Goal: Check status: Check status

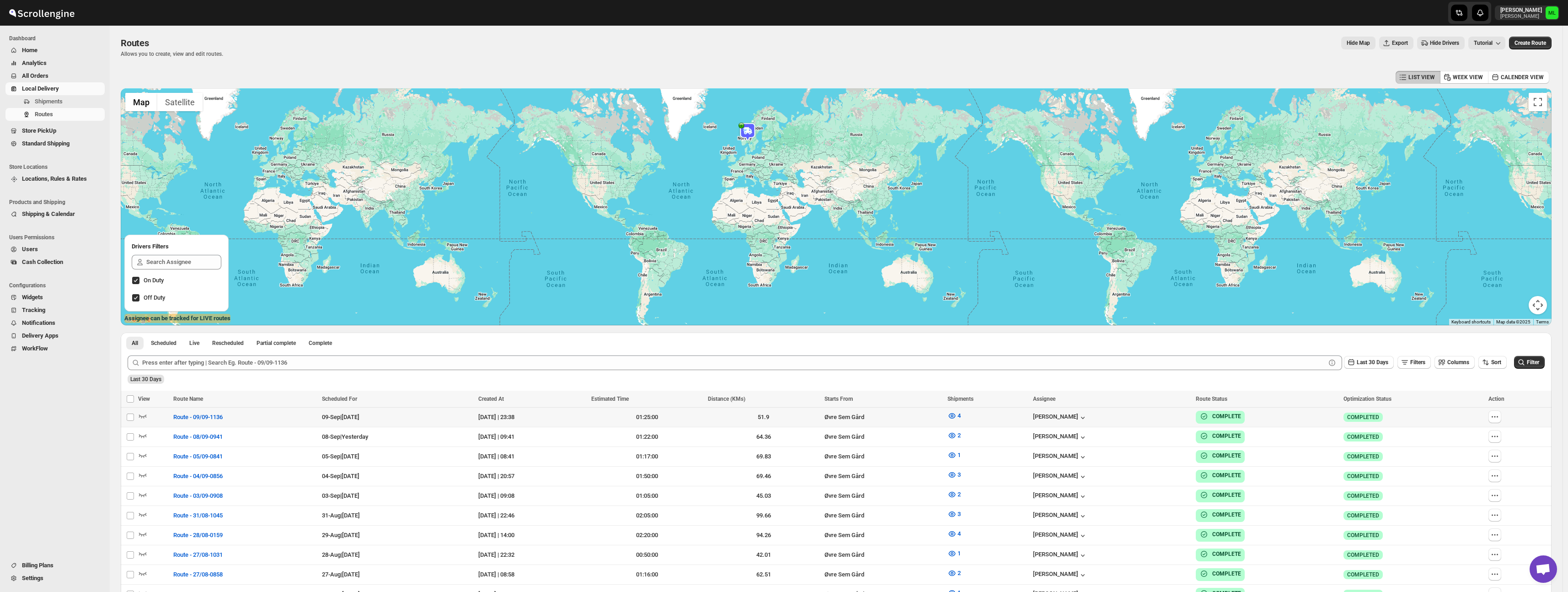
scroll to position [1, 0]
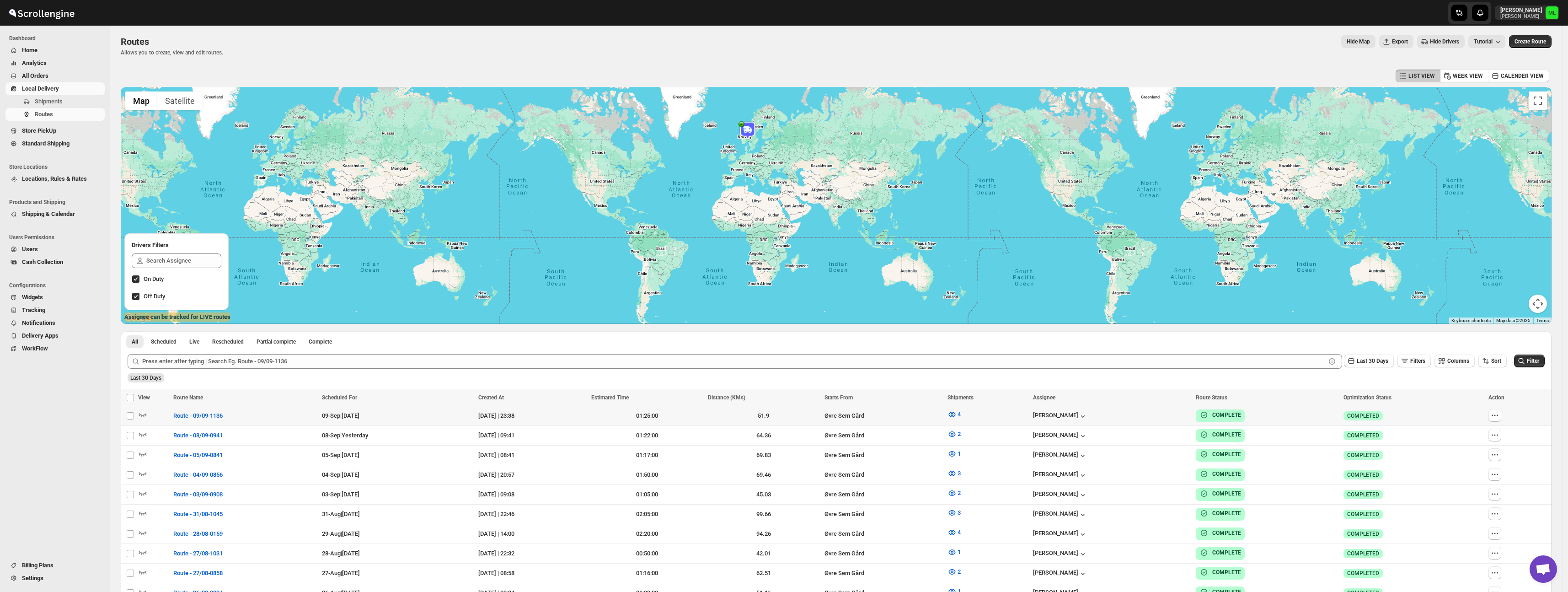
click at [137, 417] on td "Select route" at bounding box center [129, 415] width 17 height 20
checkbox input "true"
click at [142, 416] on icon "button" at bounding box center [143, 415] width 8 height 4
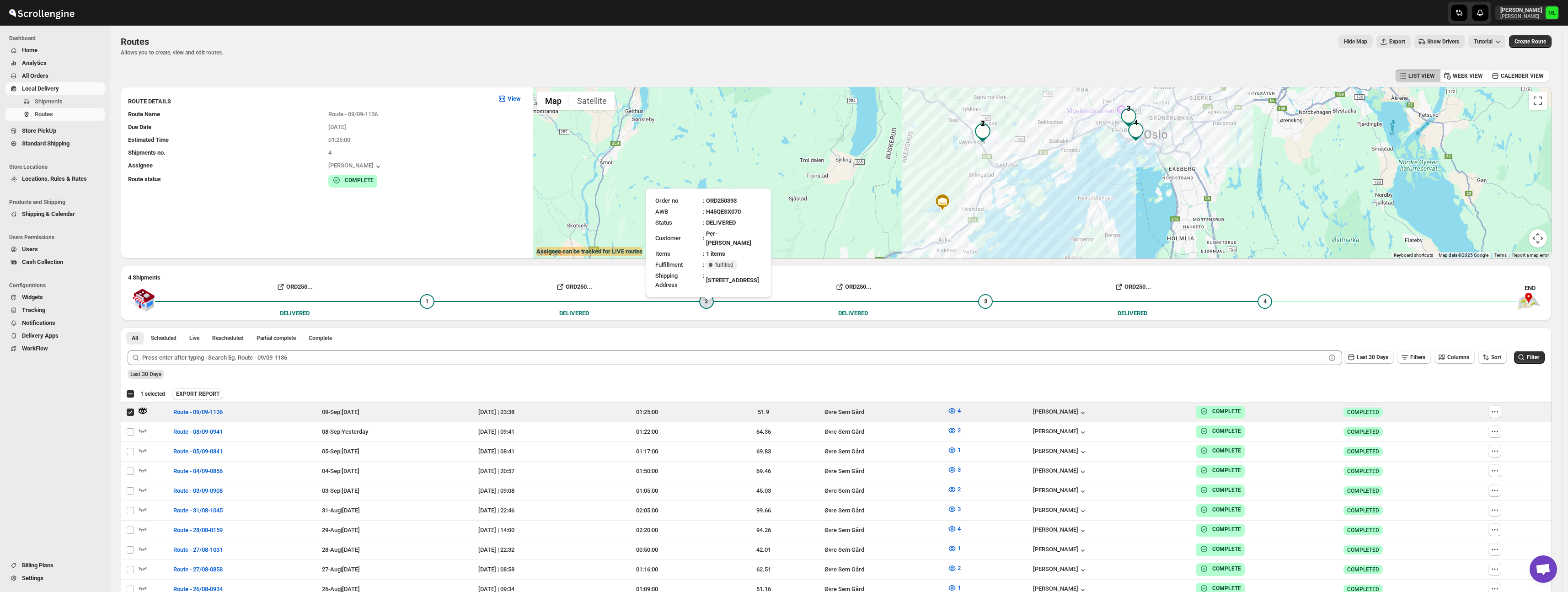
click at [714, 301] on div "2" at bounding box center [706, 302] width 15 height 15
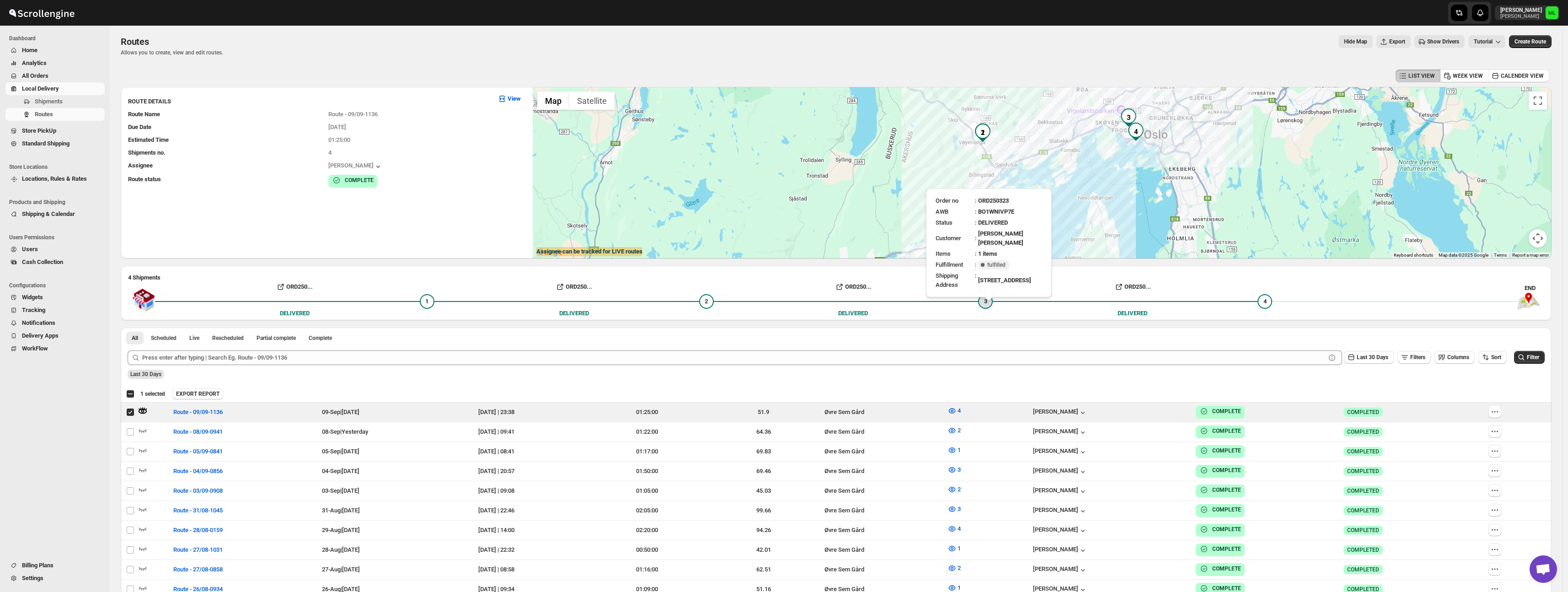
click at [987, 301] on span "3" at bounding box center [985, 301] width 3 height 7
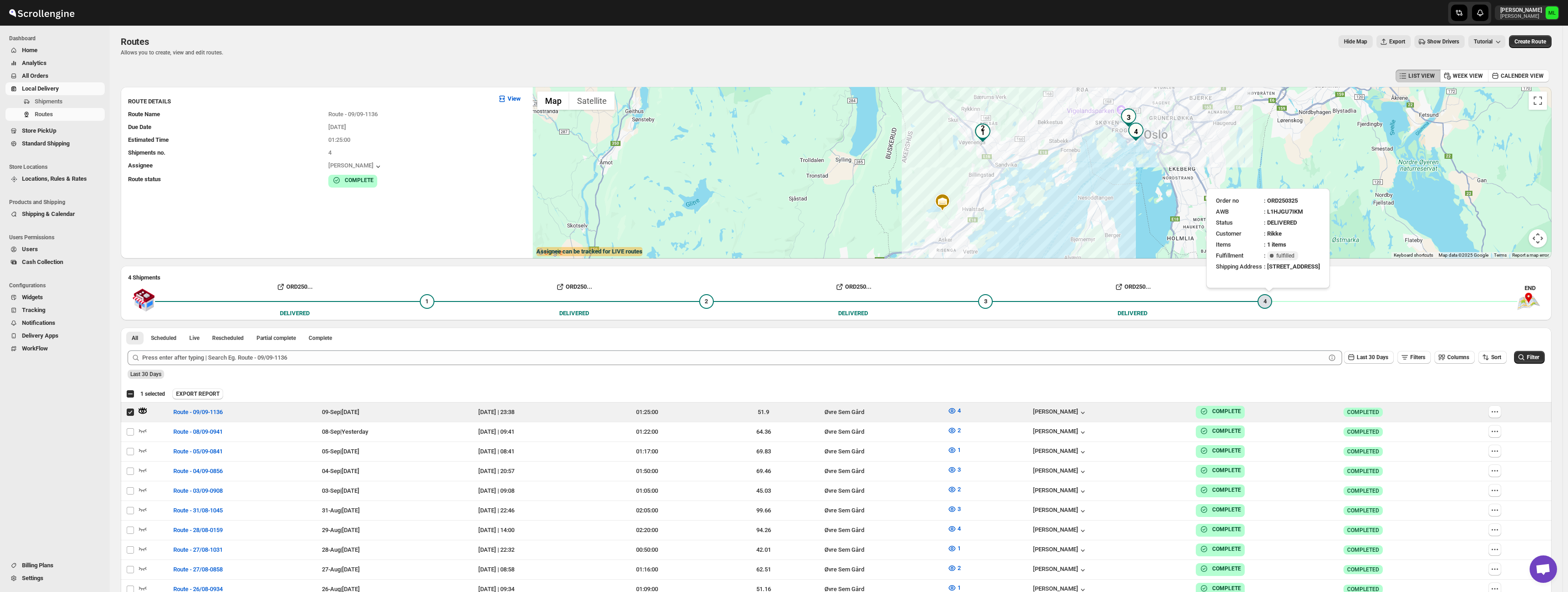
click at [1265, 302] on div "4" at bounding box center [1265, 302] width 15 height 15
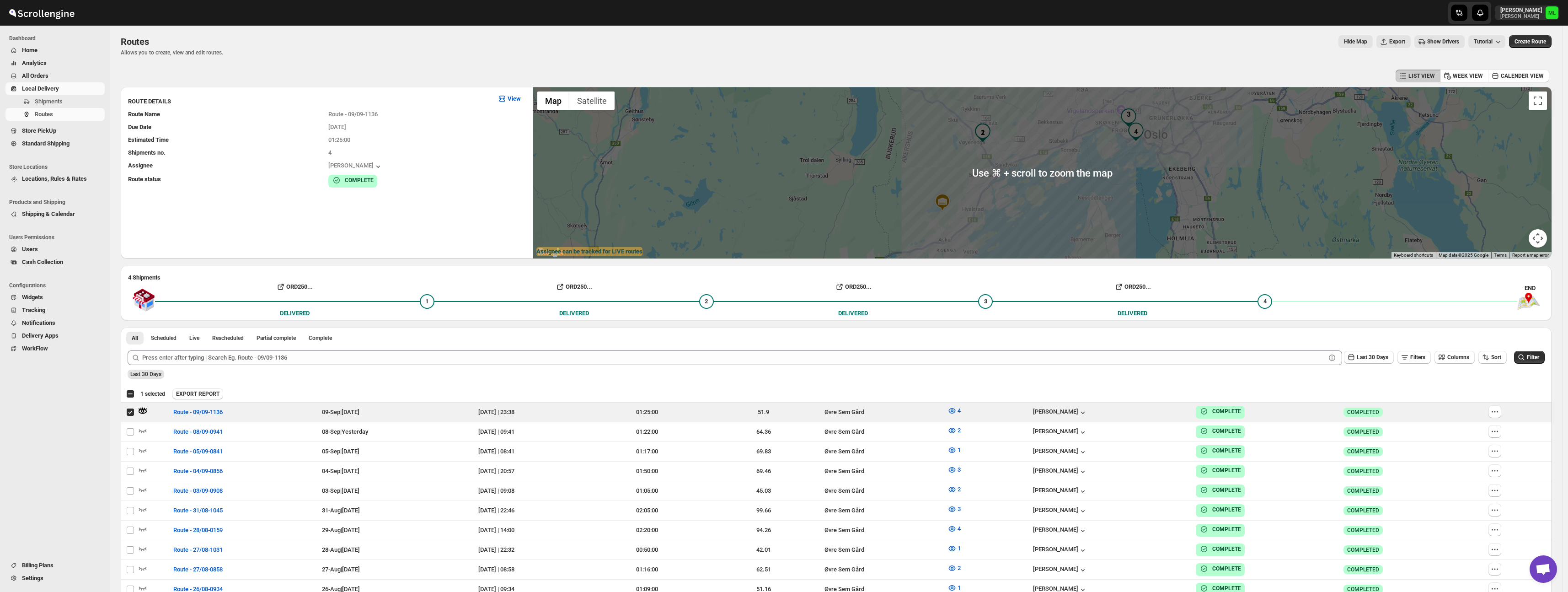
scroll to position [0, 0]
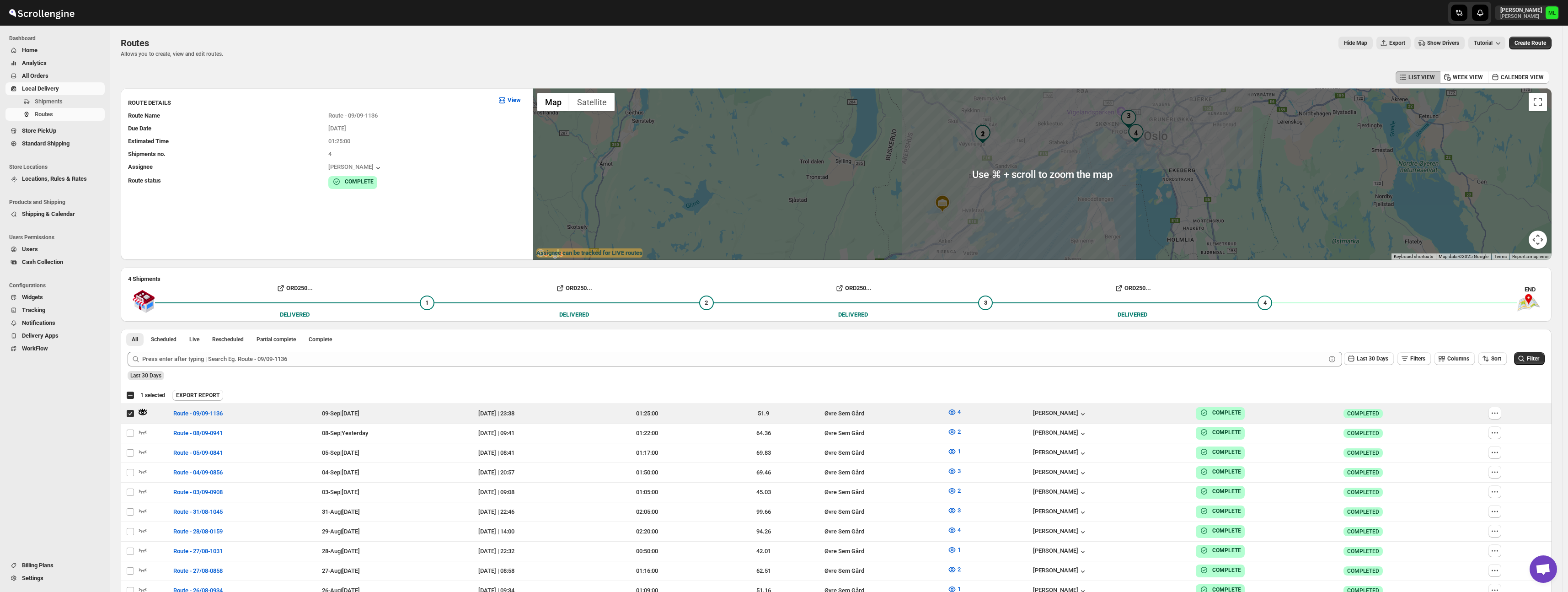
click at [1142, 134] on img "4" at bounding box center [1136, 133] width 18 height 18
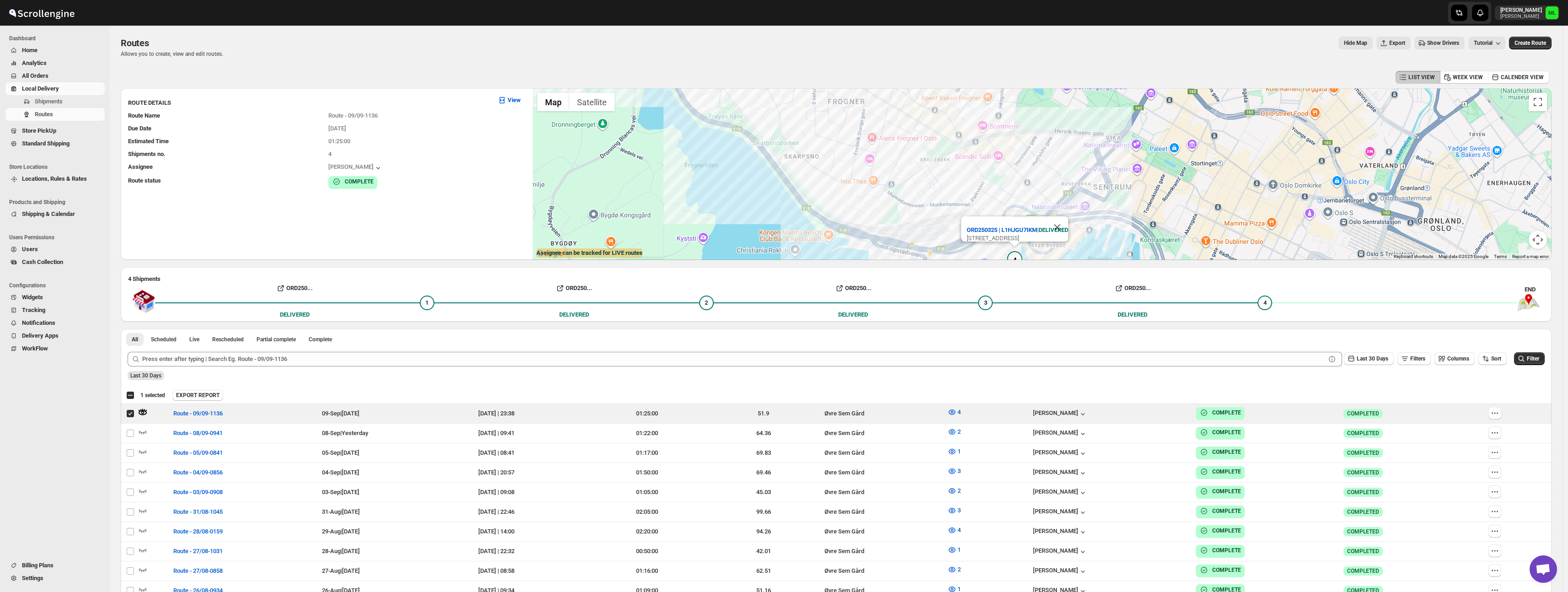
drag, startPoint x: 1216, startPoint y: 180, endPoint x: 1135, endPoint y: 219, distance: 89.9
click at [1136, 220] on div "ORD250325 | L1HJGU7IKM | [STREET_ADDRESS]" at bounding box center [1042, 174] width 1018 height 172
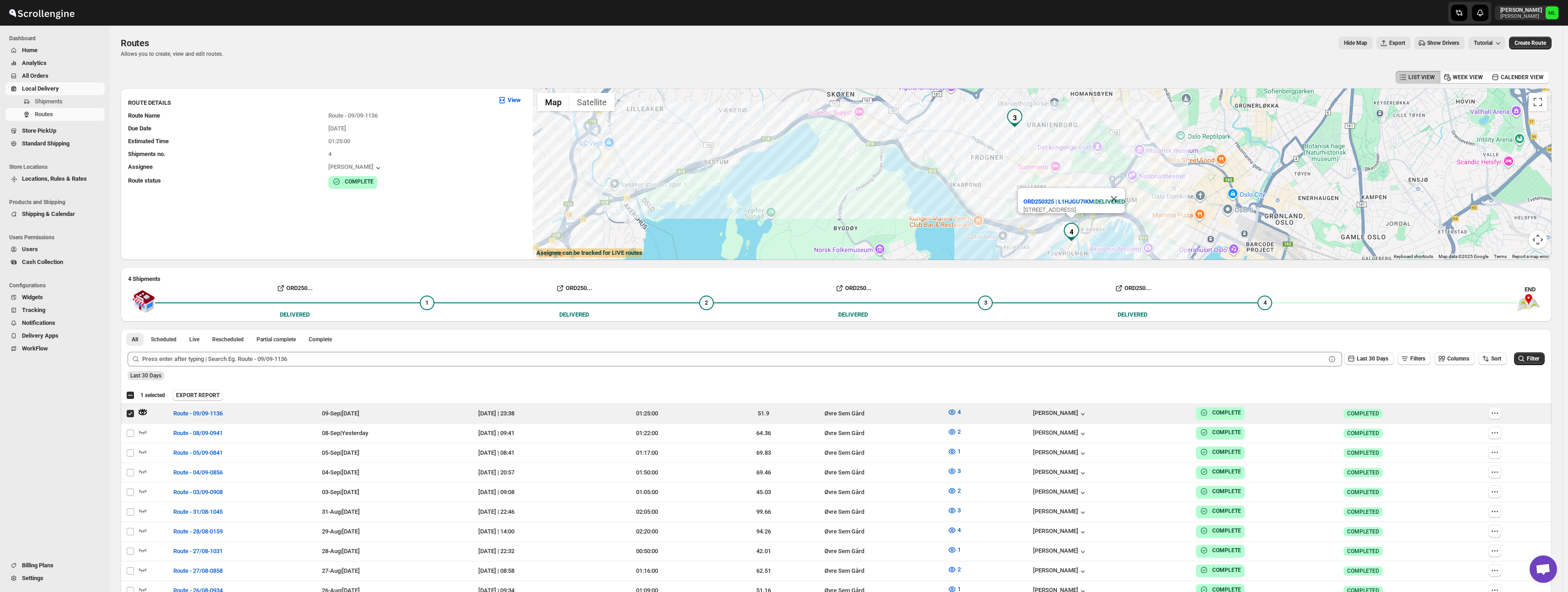
click at [1465, 79] on span "WEEK VIEW" at bounding box center [1467, 78] width 30 height 7
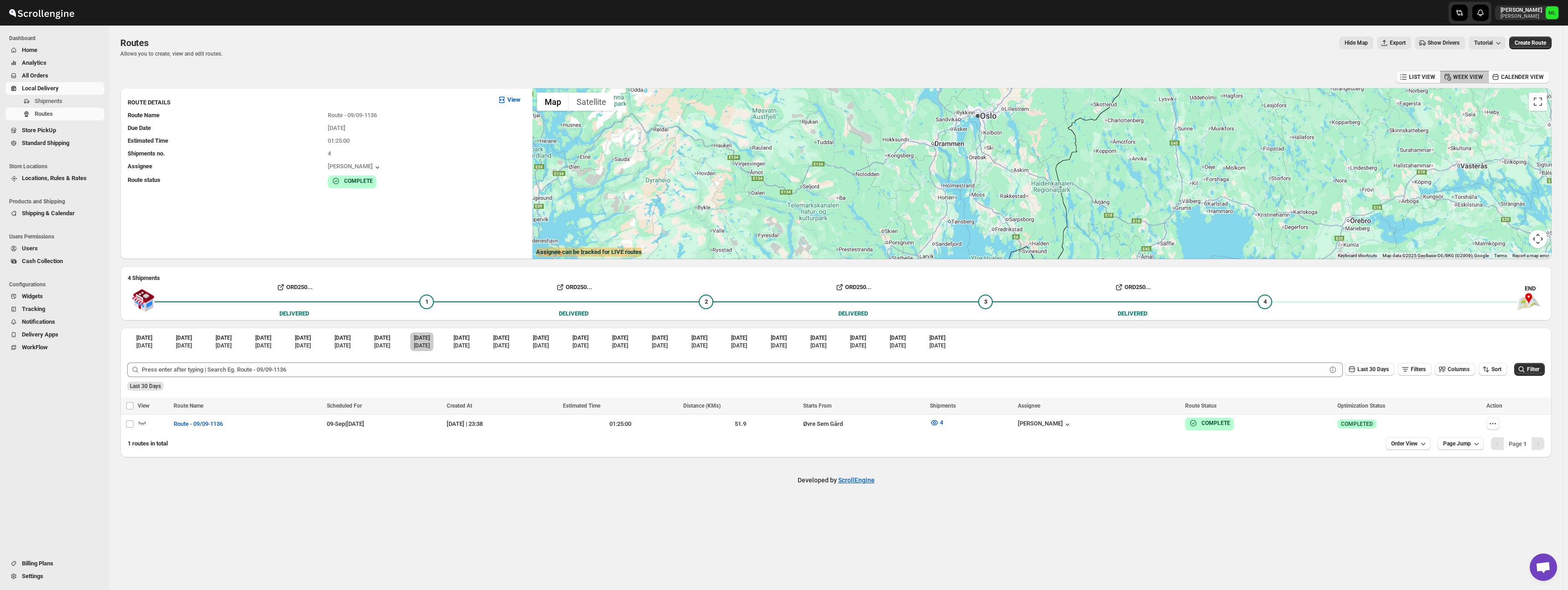
click at [1415, 79] on span "LIST VIEW" at bounding box center [1422, 77] width 26 height 7
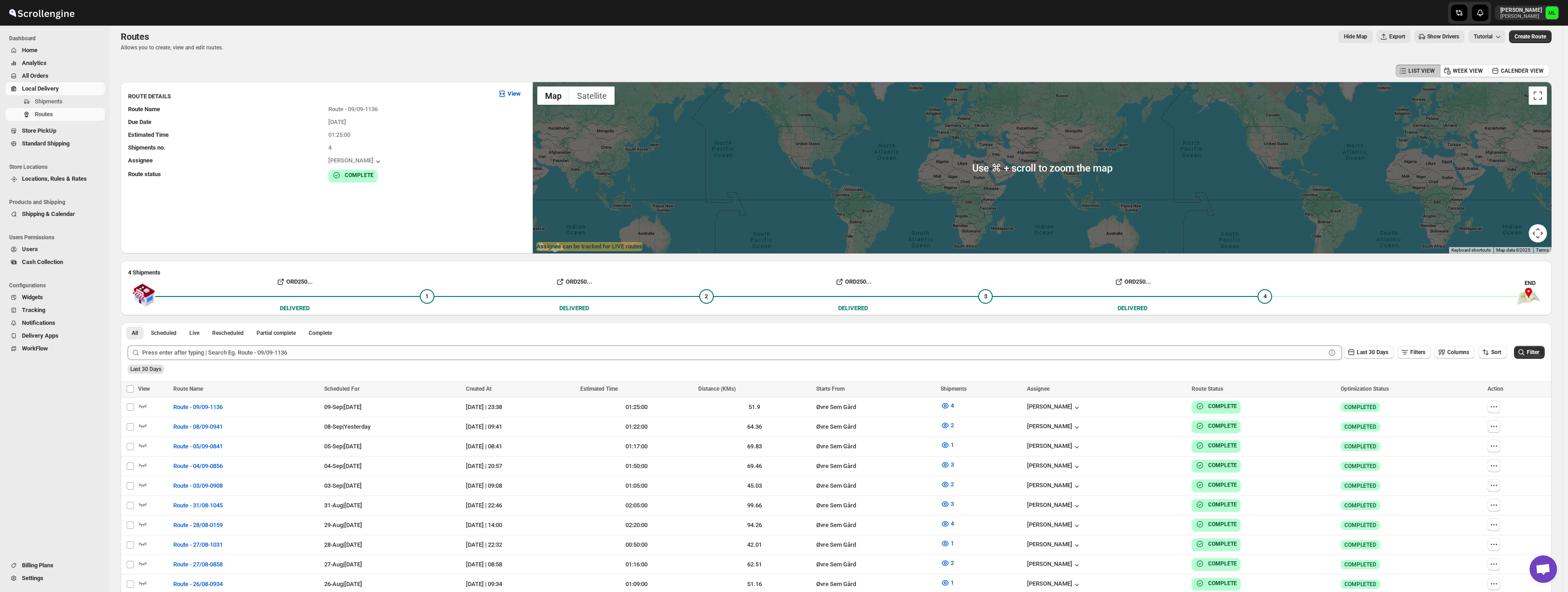
scroll to position [9, 0]
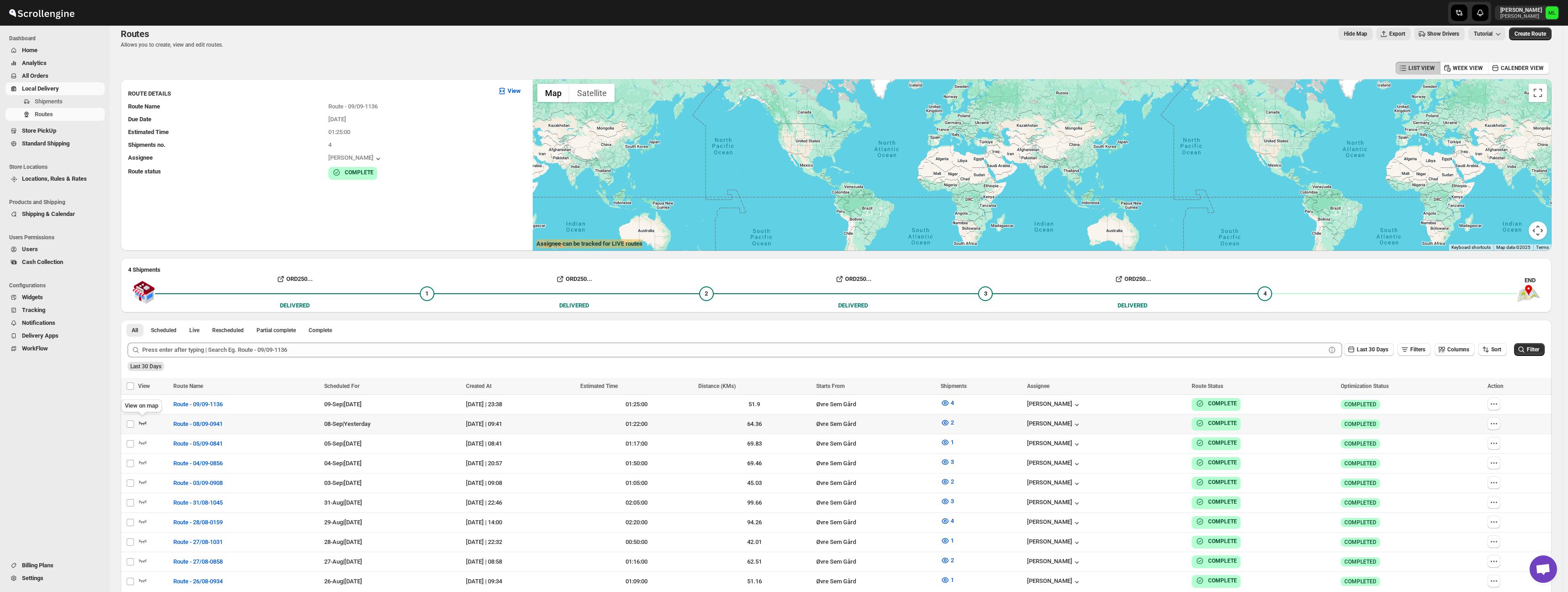
click at [145, 423] on icon "button" at bounding box center [142, 422] width 9 height 9
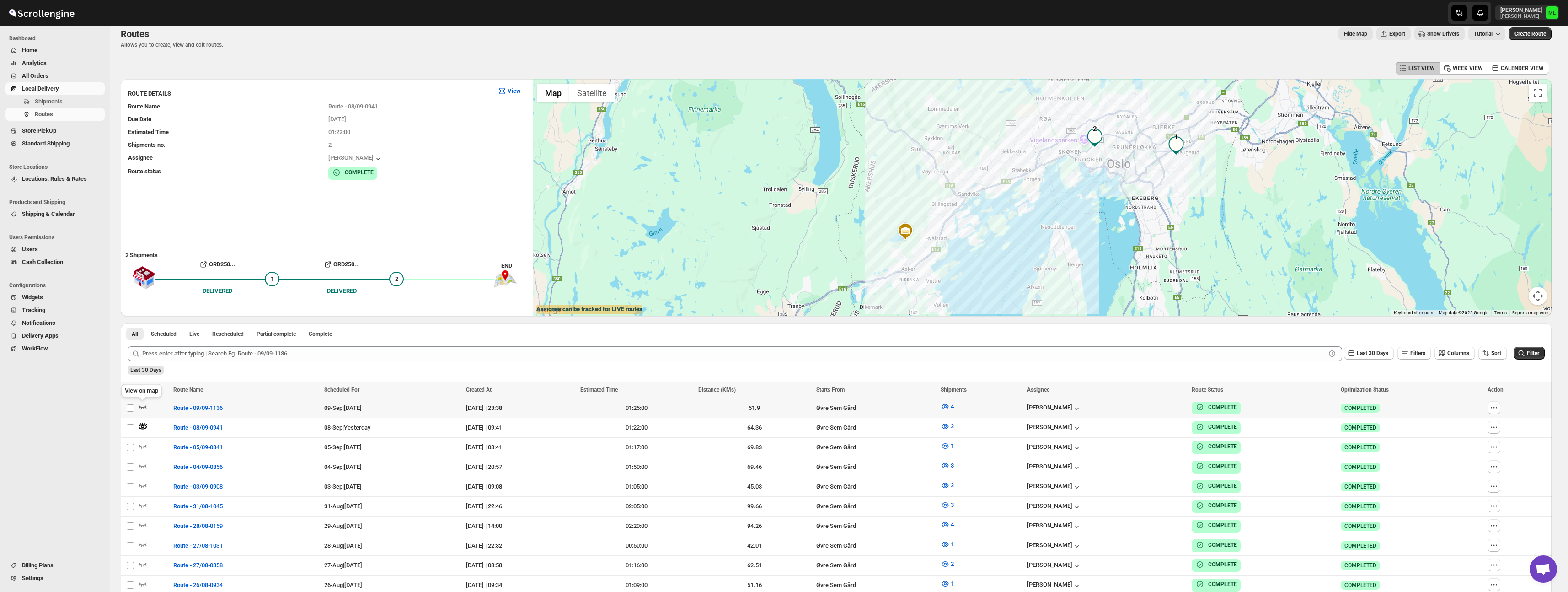
click at [143, 407] on icon "button" at bounding box center [143, 407] width 8 height 4
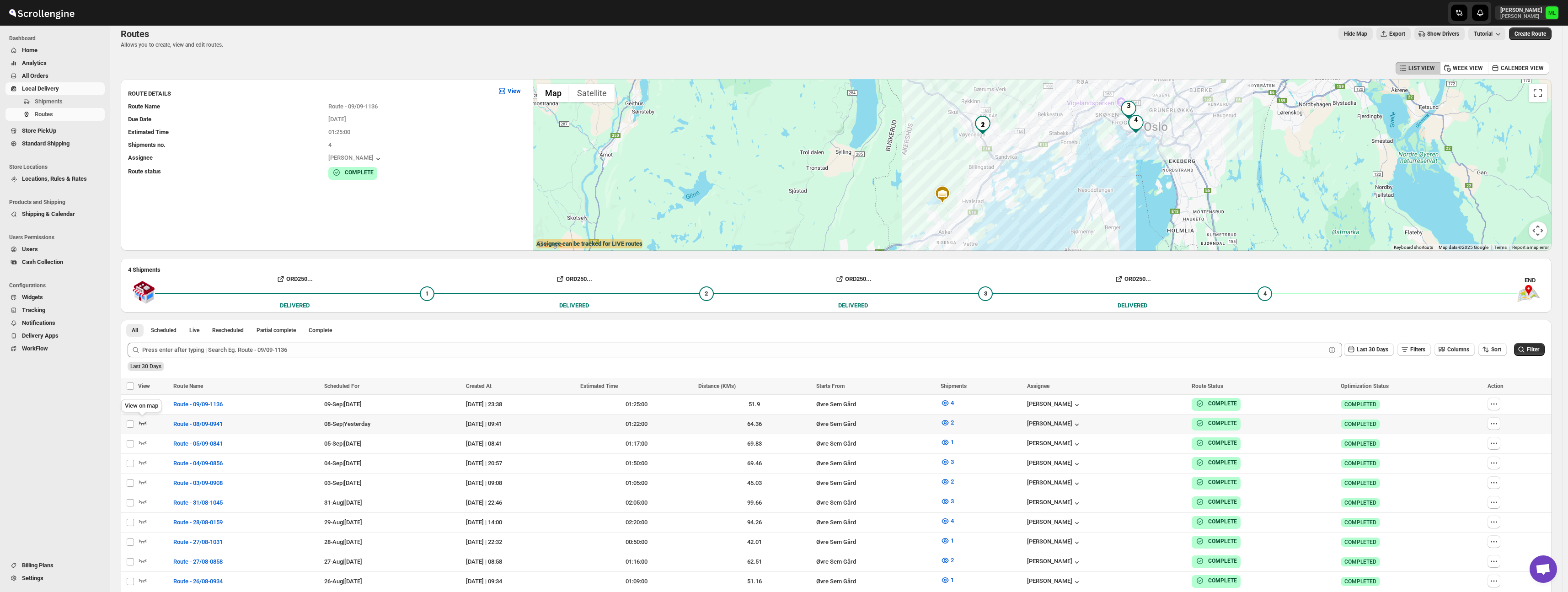
click at [142, 428] on span at bounding box center [142, 425] width 9 height 7
click at [144, 424] on icon "button" at bounding box center [142, 422] width 9 height 9
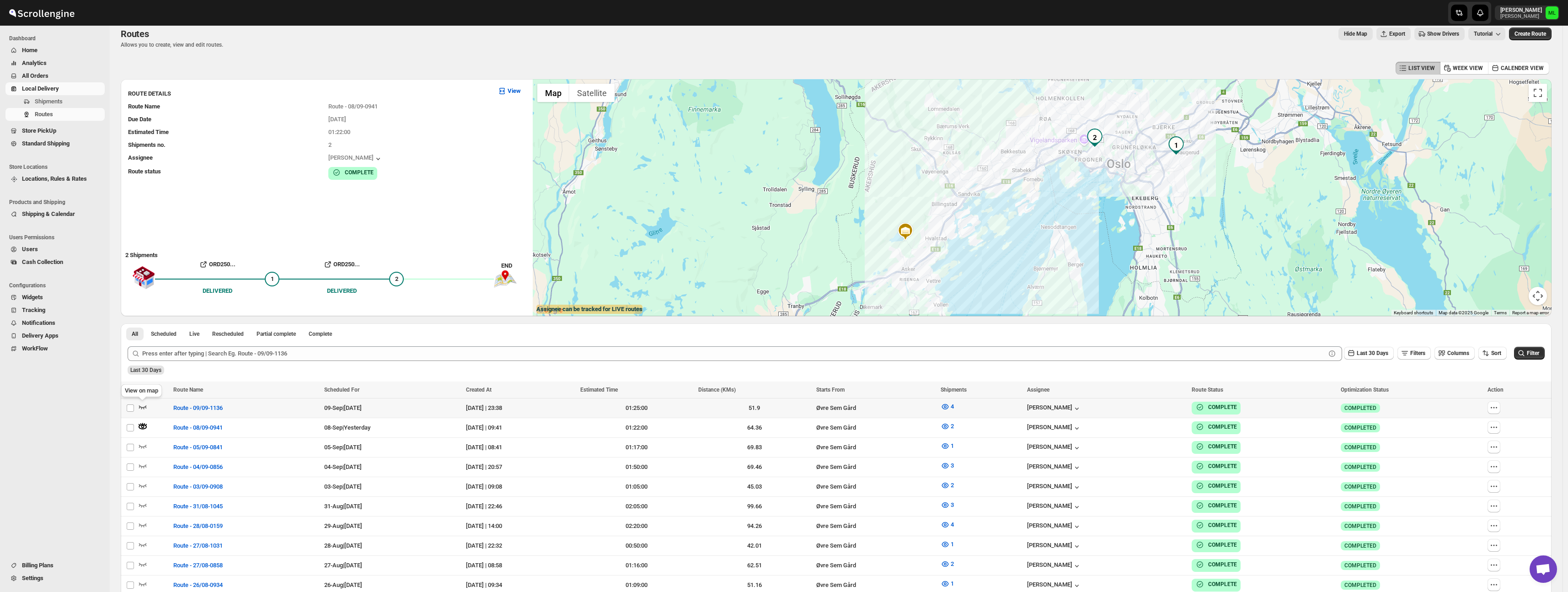
click at [142, 407] on icon "button" at bounding box center [142, 406] width 9 height 9
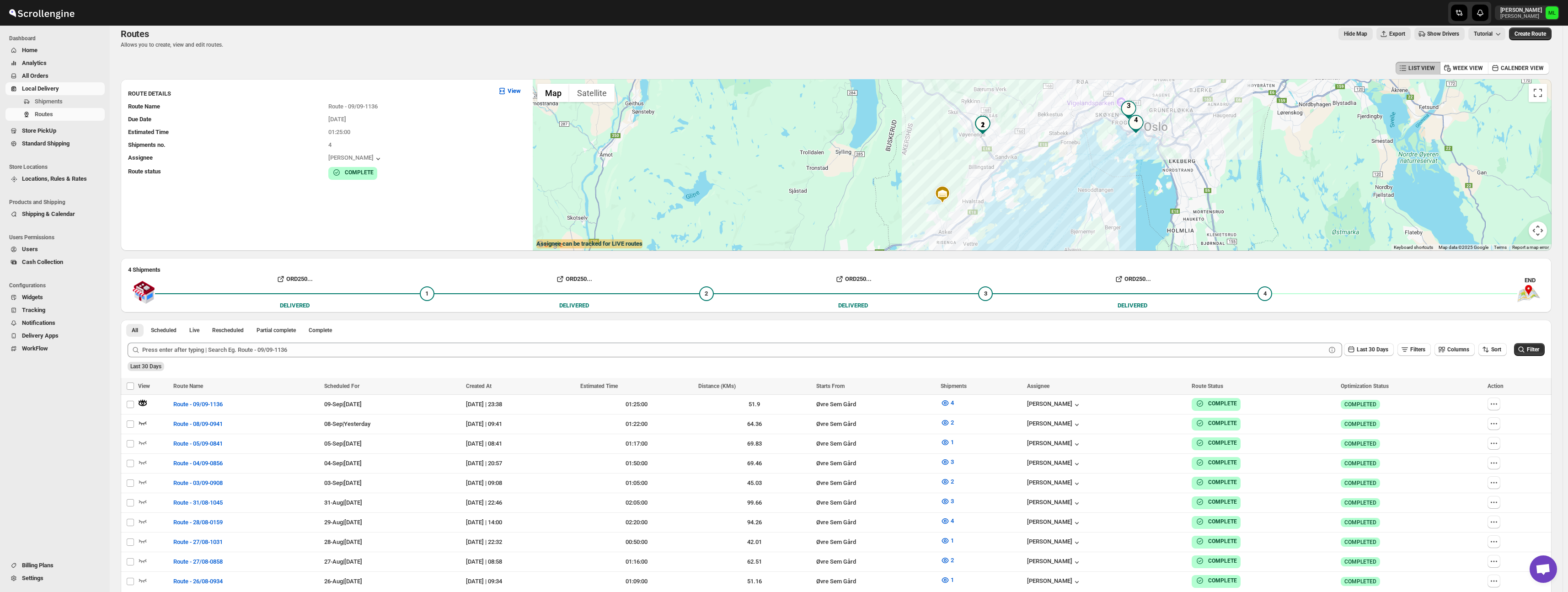
click at [1530, 291] on img at bounding box center [1528, 294] width 23 height 17
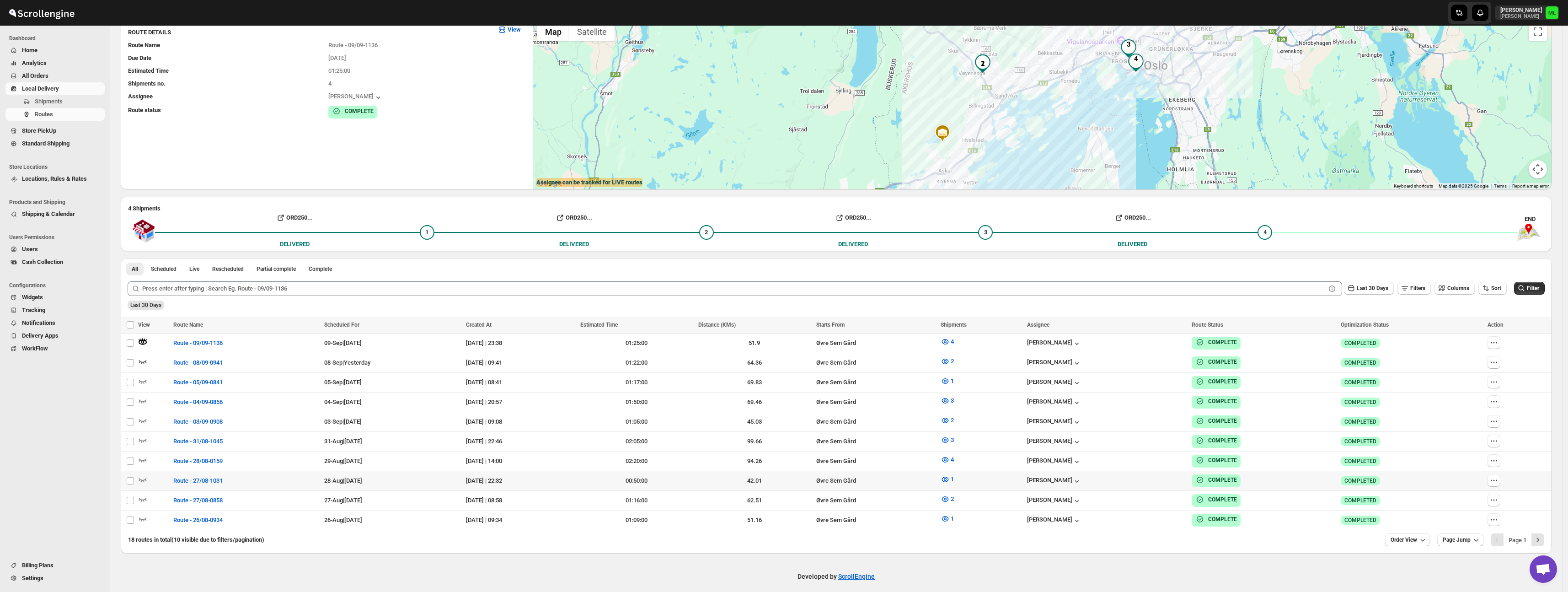
scroll to position [72, 0]
click at [143, 457] on icon "button" at bounding box center [142, 458] width 9 height 9
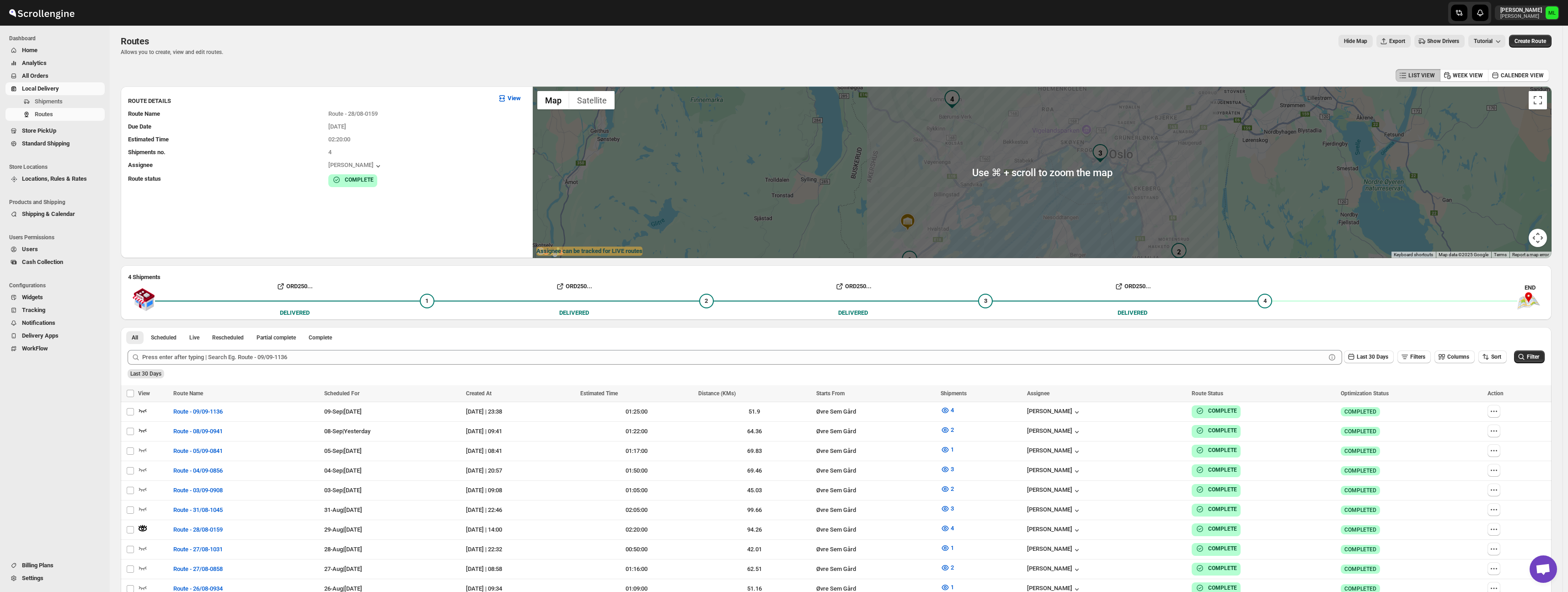
scroll to position [18, 0]
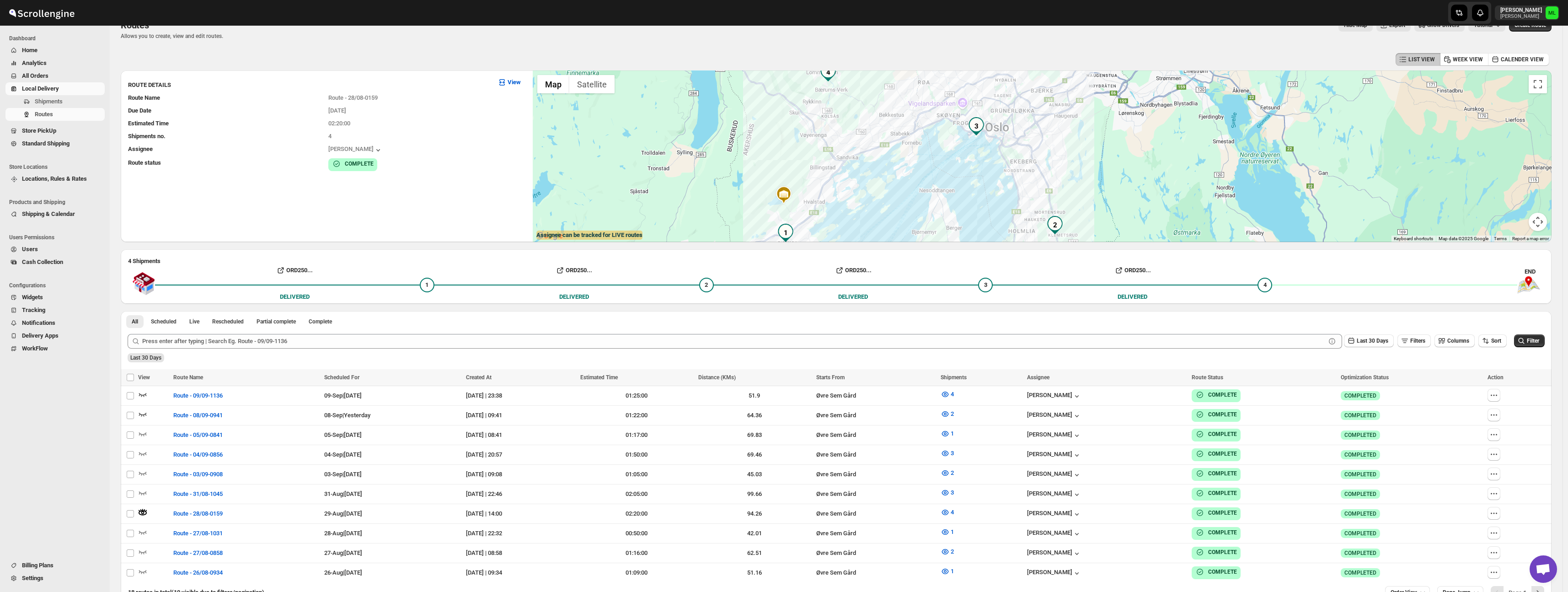
drag, startPoint x: 1078, startPoint y: 189, endPoint x: 953, endPoint y: 178, distance: 125.5
click at [953, 178] on div at bounding box center [1042, 156] width 1018 height 172
click at [708, 285] on span "2" at bounding box center [706, 285] width 3 height 7
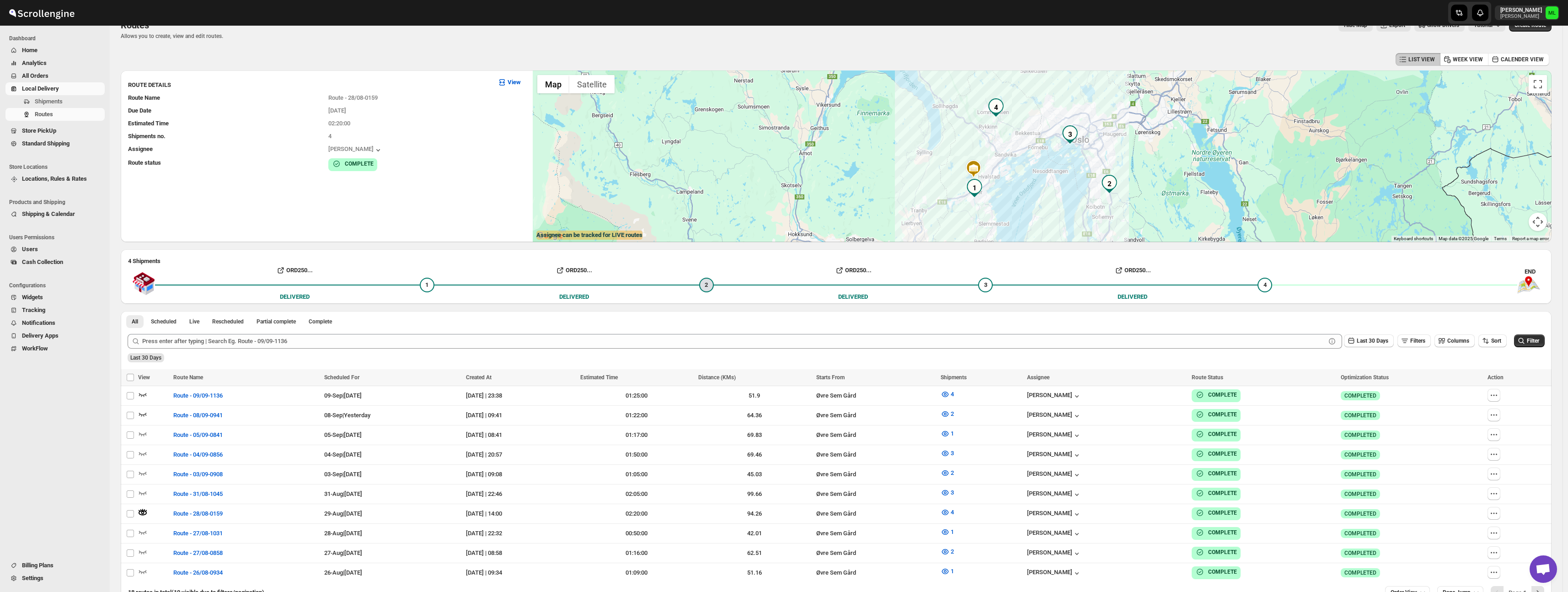
click at [713, 283] on div "2" at bounding box center [706, 285] width 15 height 15
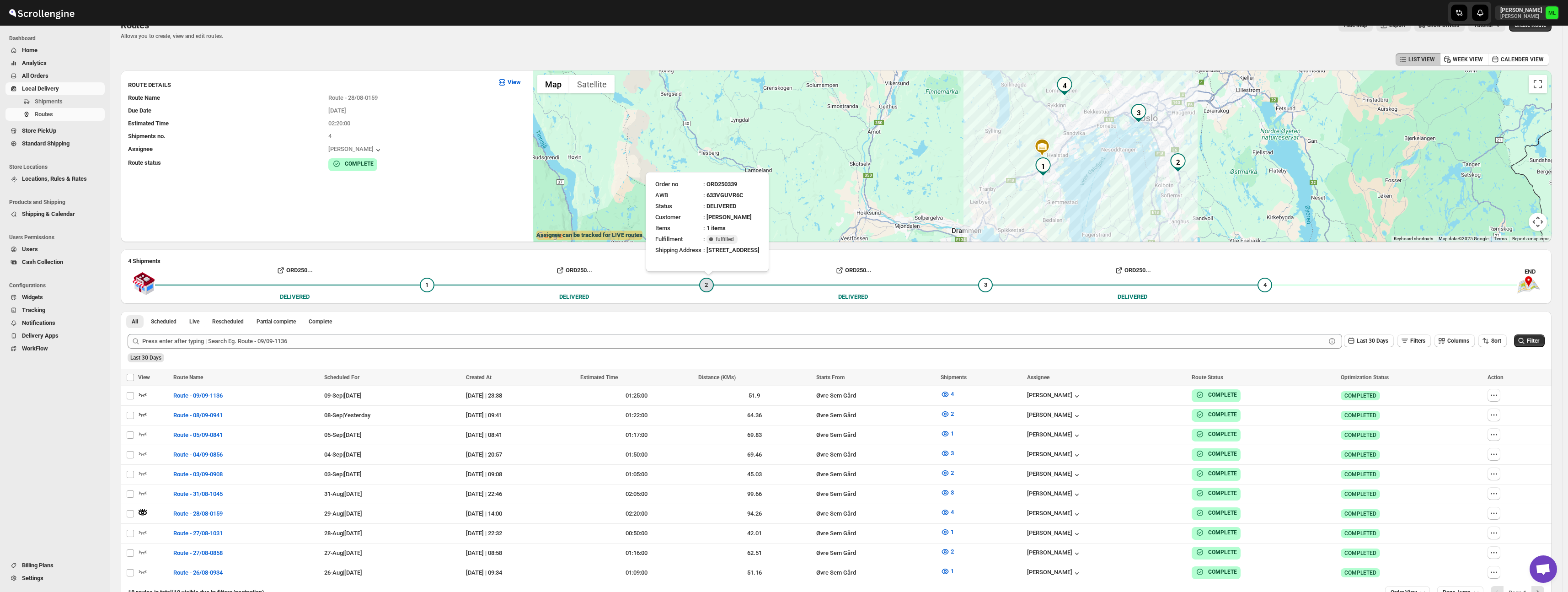
click at [713, 283] on div "2" at bounding box center [706, 285] width 15 height 15
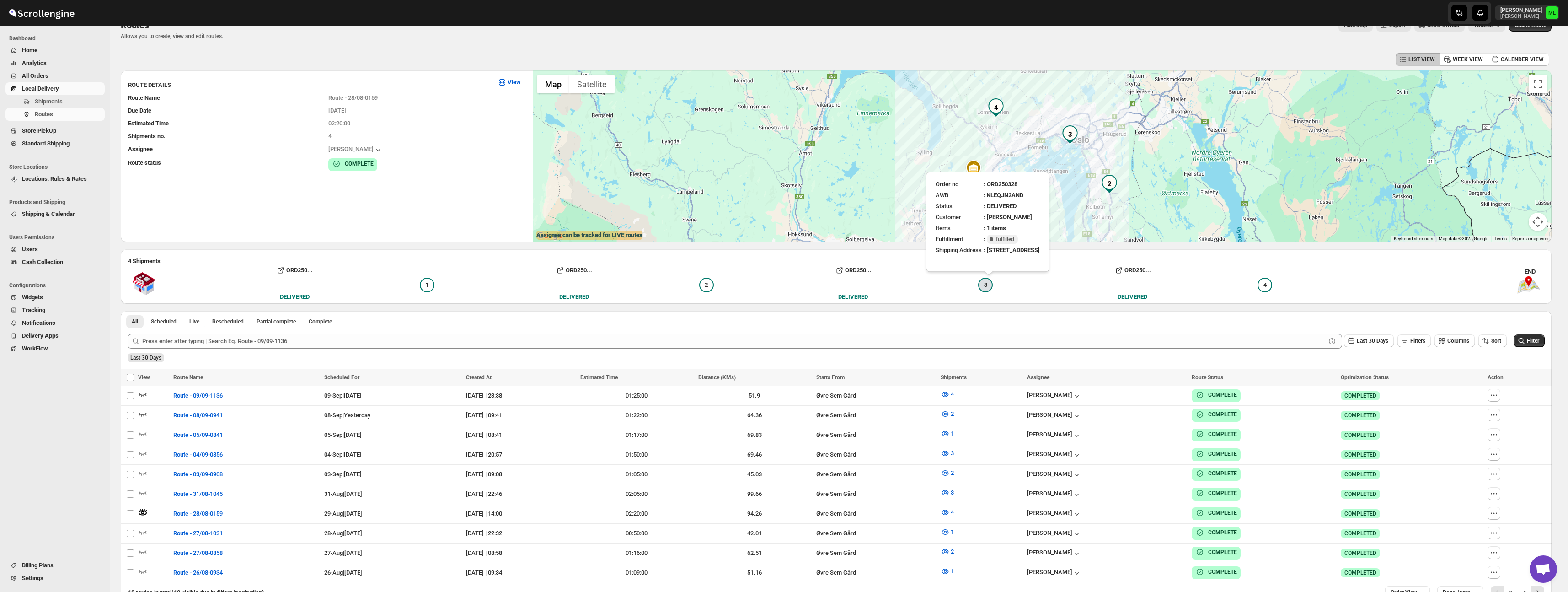
click at [993, 282] on div "3" at bounding box center [985, 285] width 15 height 15
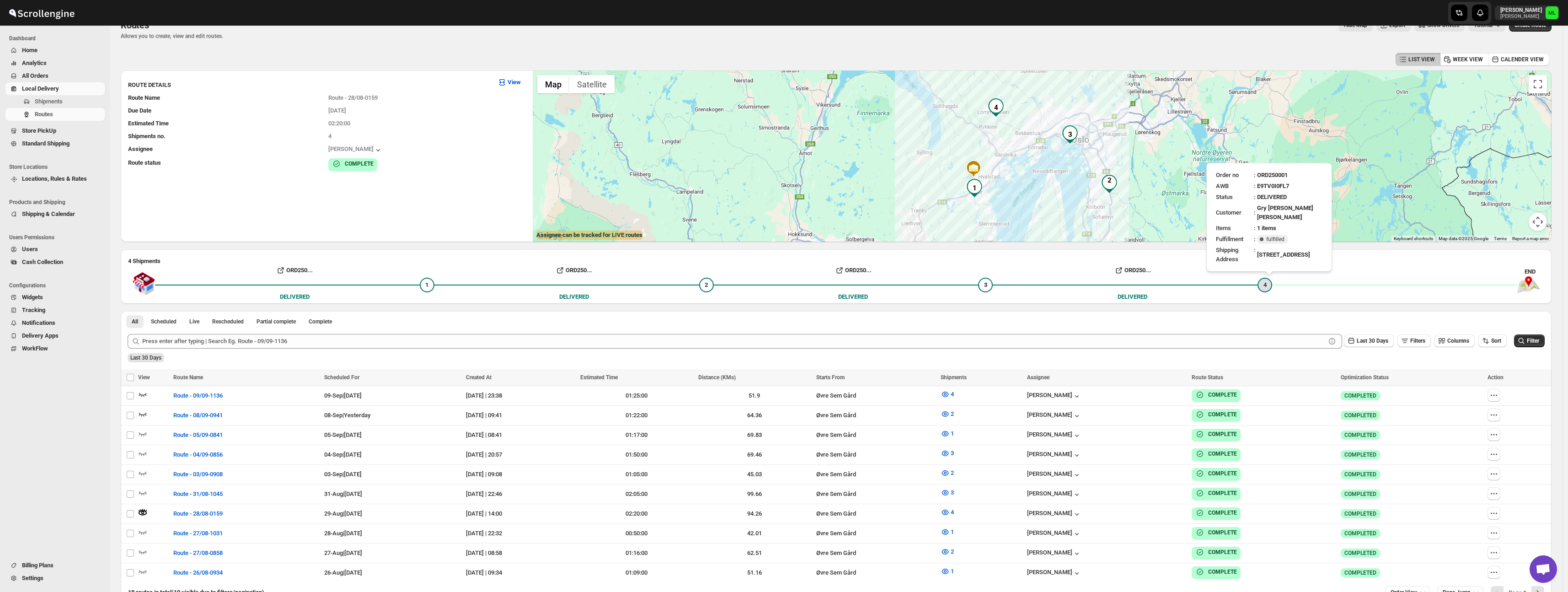
click at [1271, 283] on div "4" at bounding box center [1265, 285] width 15 height 15
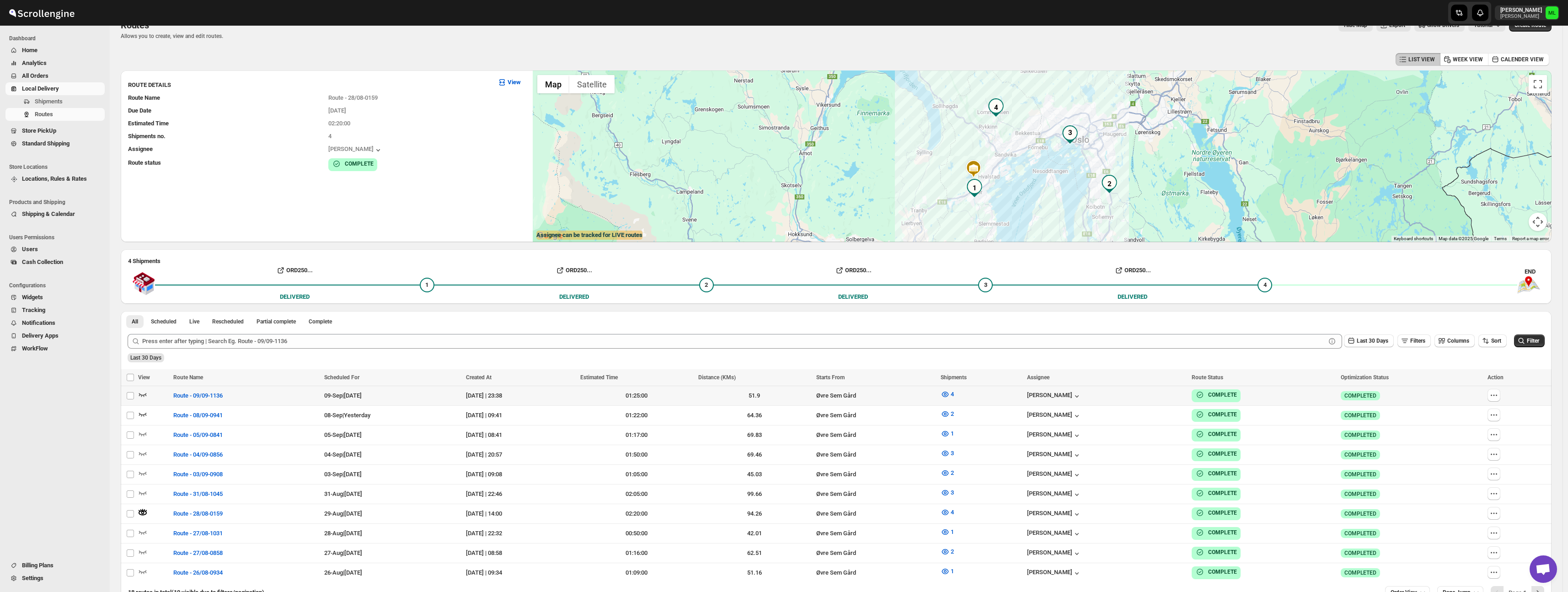
scroll to position [73, 0]
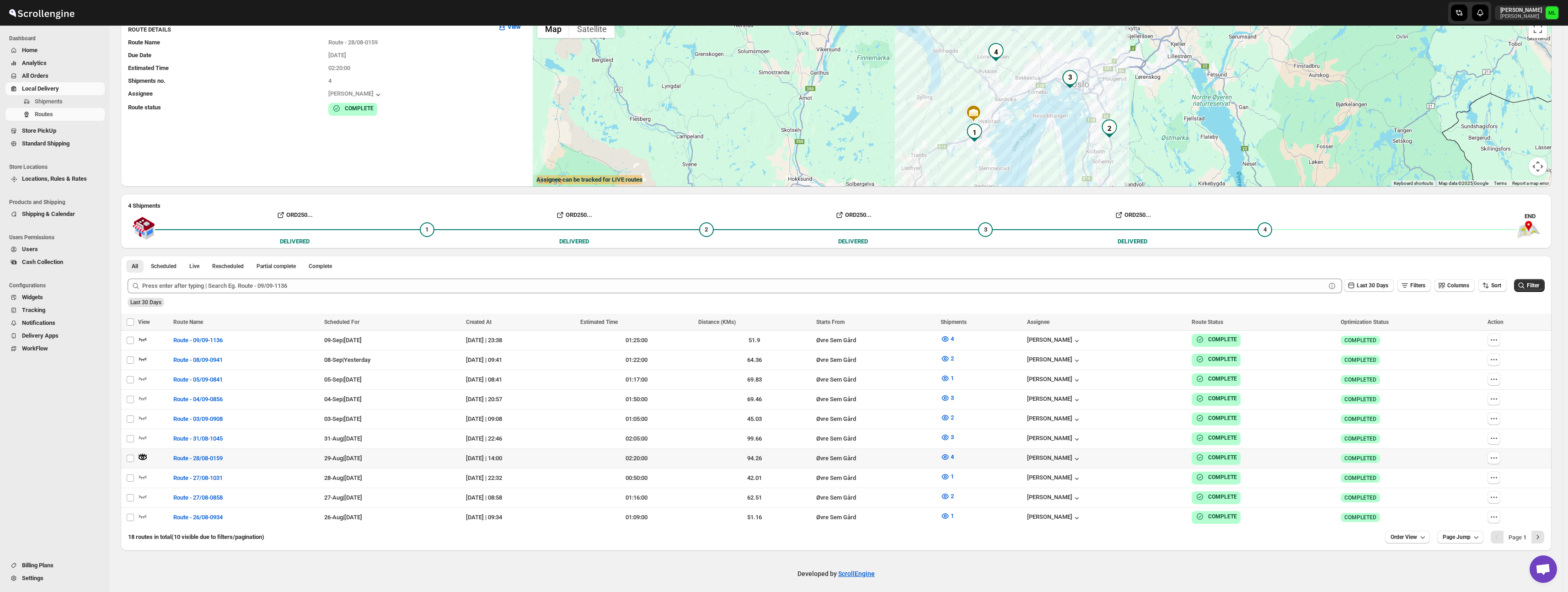
click at [148, 455] on div at bounding box center [154, 458] width 32 height 12
click at [144, 455] on icon "button" at bounding box center [142, 457] width 9 height 9
